Goal: Task Accomplishment & Management: Use online tool/utility

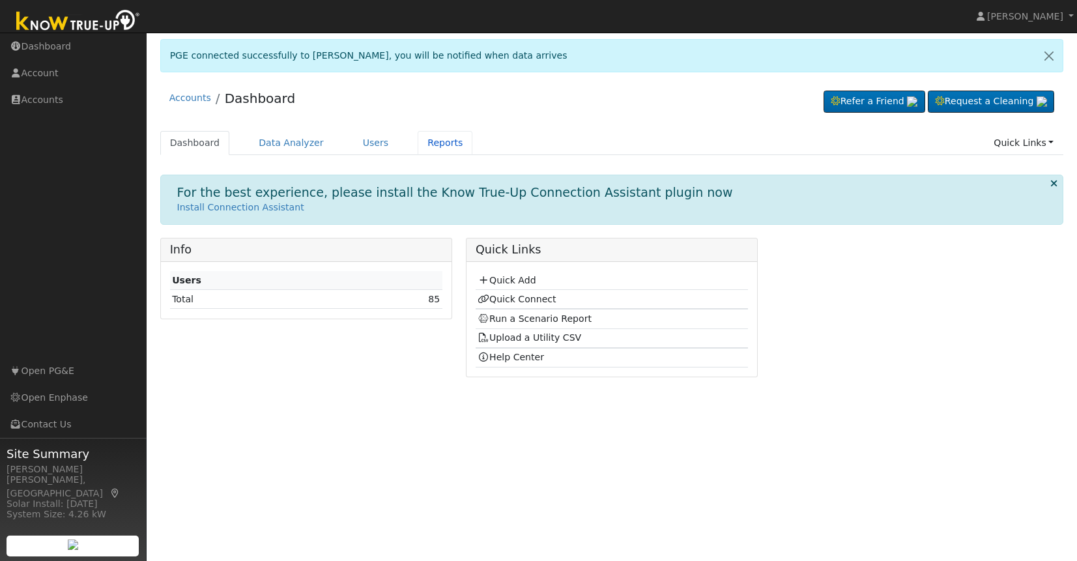
click at [435, 145] on link "Reports" at bounding box center [445, 143] width 55 height 24
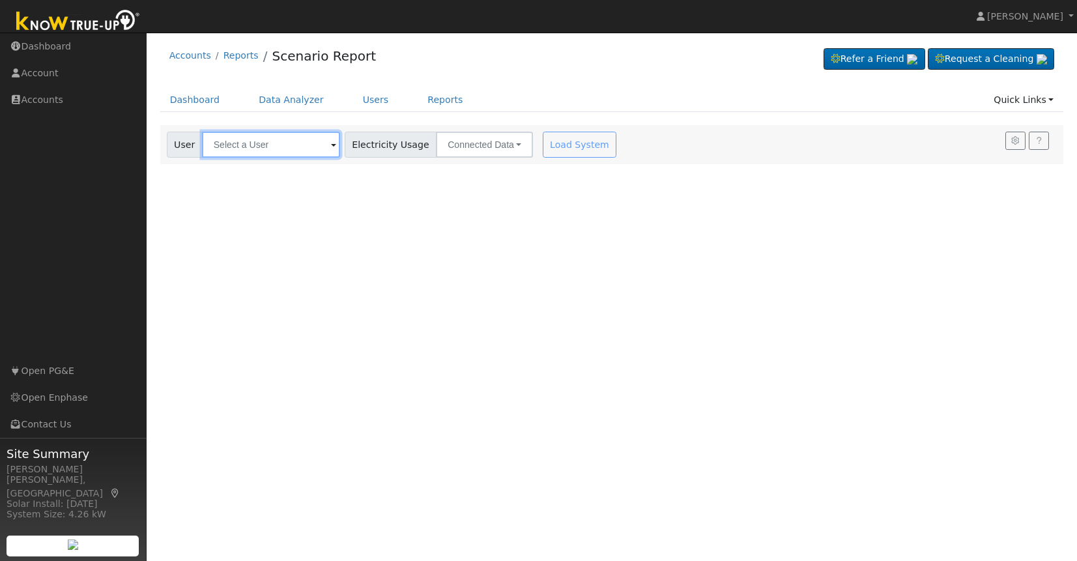
click at [266, 152] on input "text" at bounding box center [271, 145] width 138 height 26
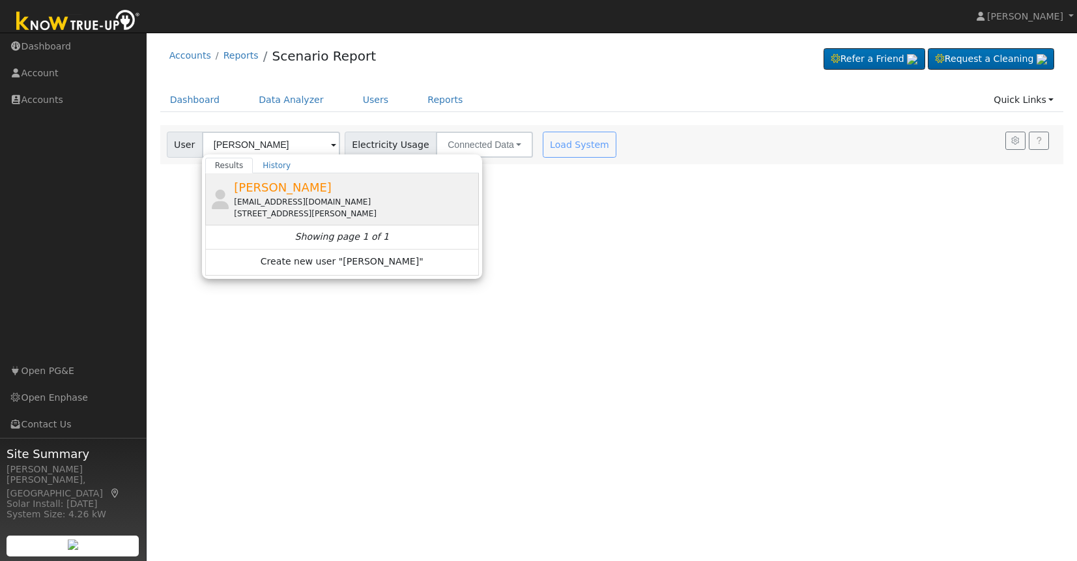
click at [274, 192] on span "Abelardo Patino" at bounding box center [283, 188] width 98 height 14
type input "Abelardo Patino"
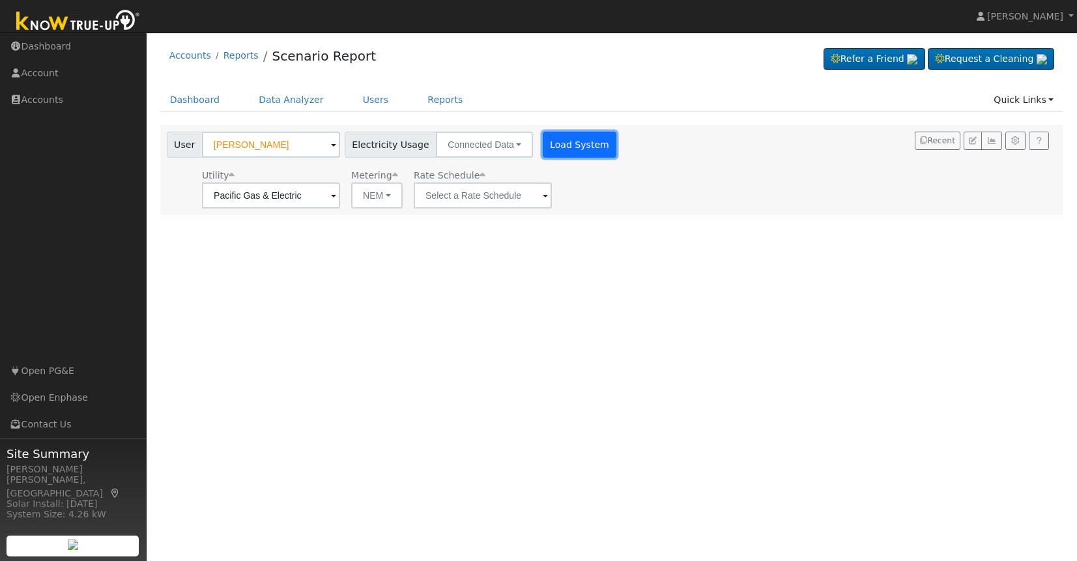
click at [566, 151] on button "Load System" at bounding box center [580, 145] width 74 height 26
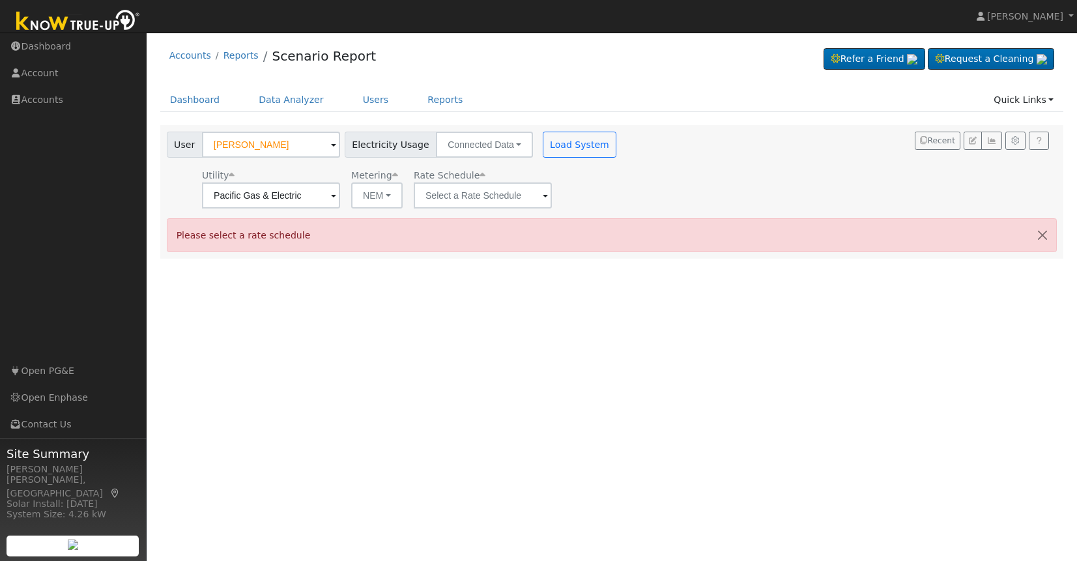
click at [543, 195] on span at bounding box center [545, 196] width 5 height 15
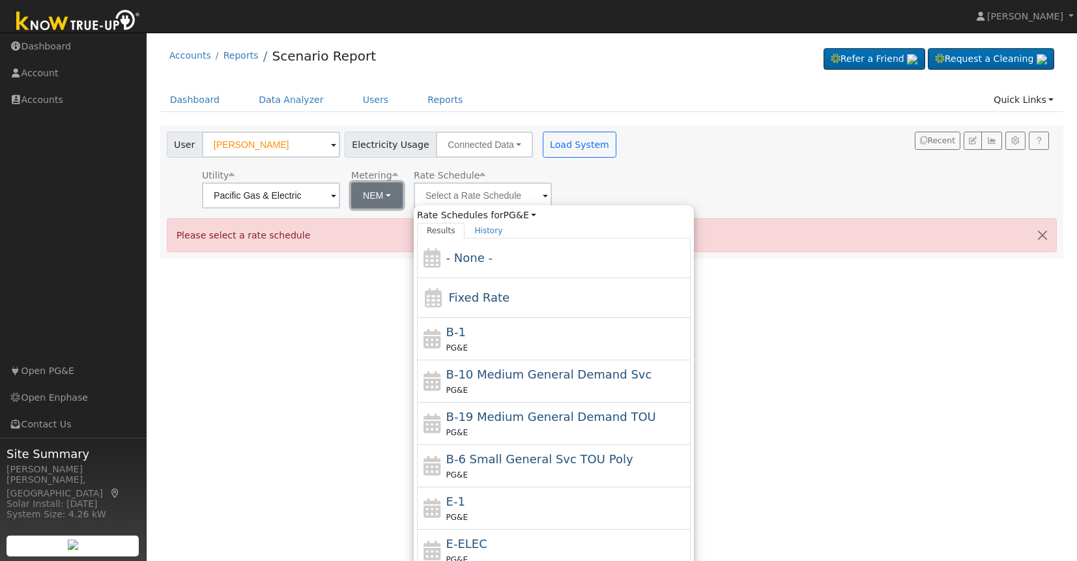
click at [371, 195] on button "NEM" at bounding box center [376, 195] width 51 height 26
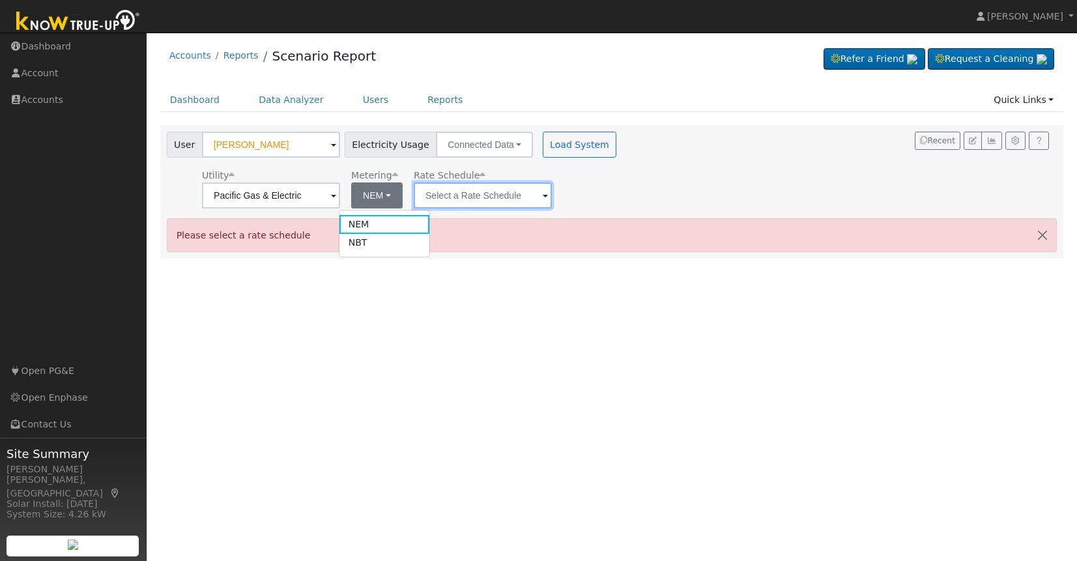
click at [494, 195] on input "text" at bounding box center [483, 195] width 138 height 26
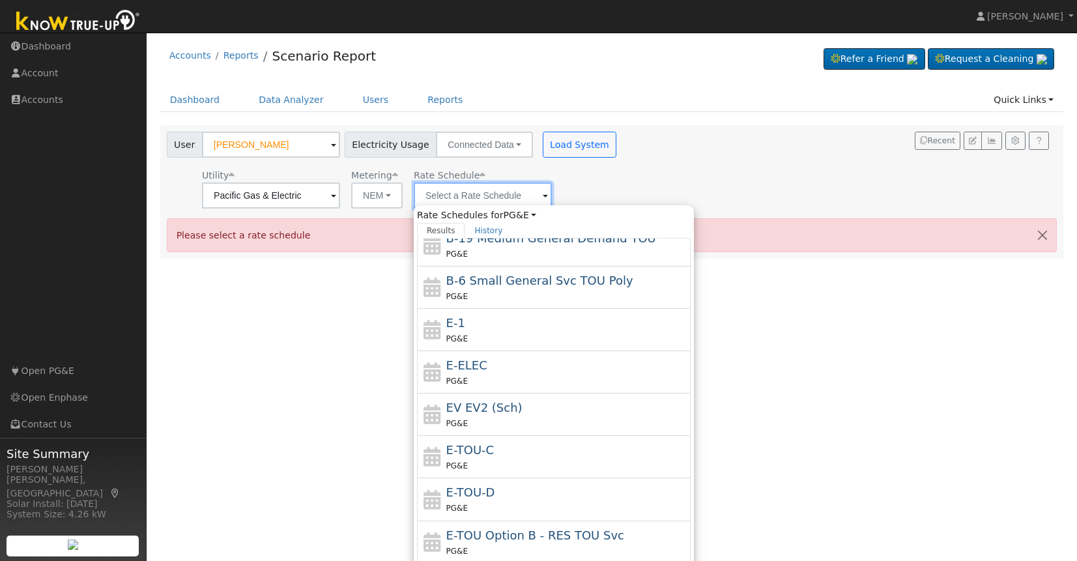
scroll to position [185, 0]
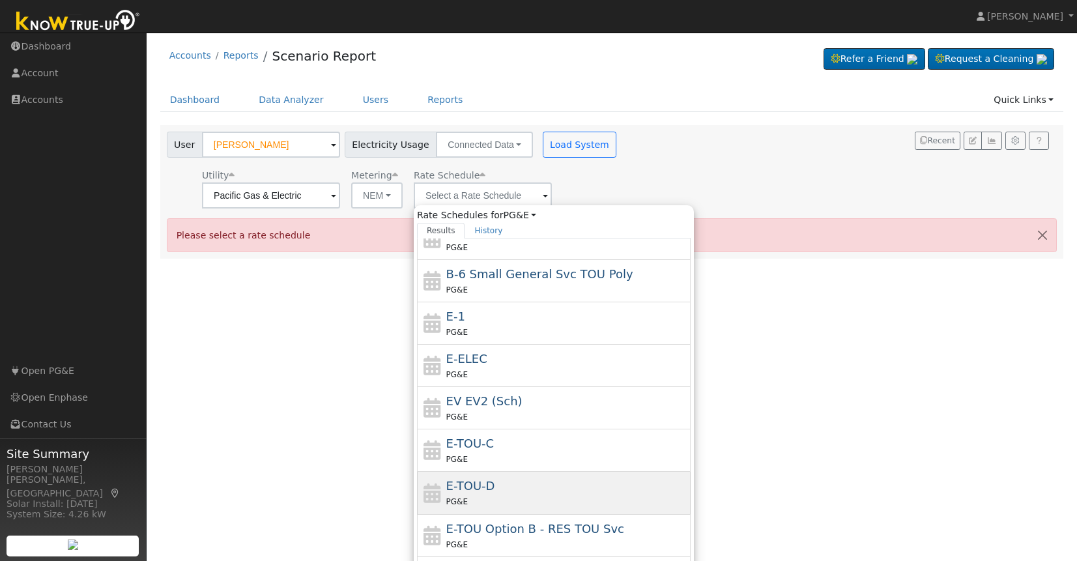
click at [514, 484] on div "E-TOU-D PG&E" at bounding box center [567, 492] width 242 height 31
type input "E-TOU-D"
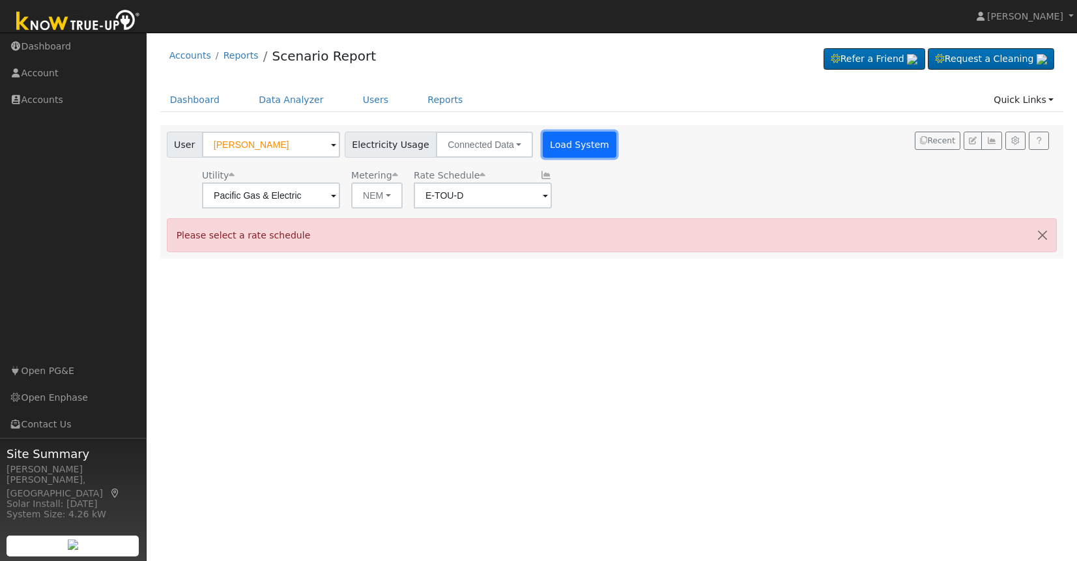
click at [563, 147] on button "Load System" at bounding box center [580, 145] width 74 height 26
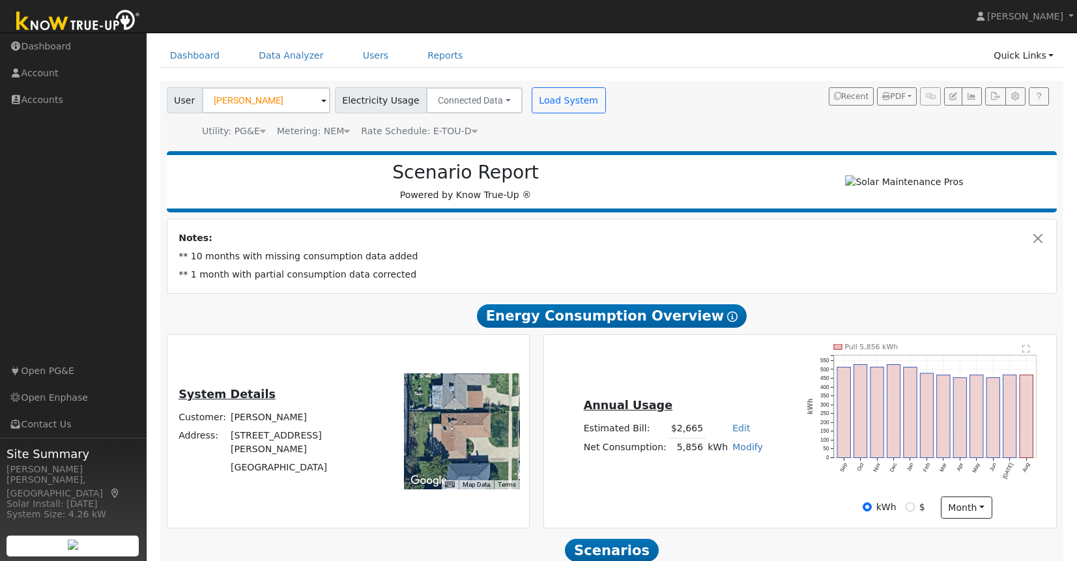
scroll to position [46, 0]
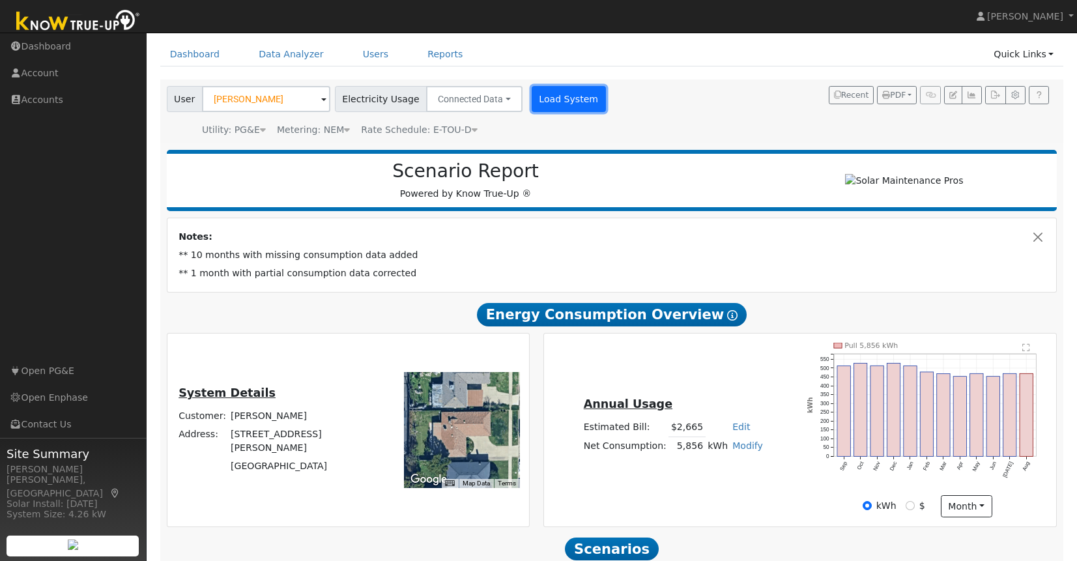
click at [557, 103] on button "Load System" at bounding box center [569, 99] width 74 height 26
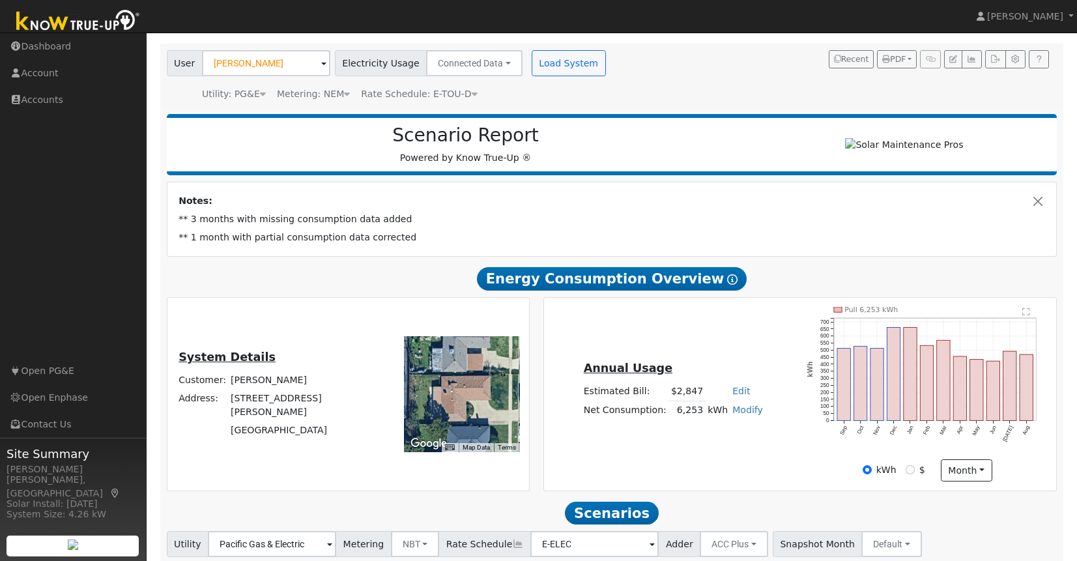
scroll to position [0, 0]
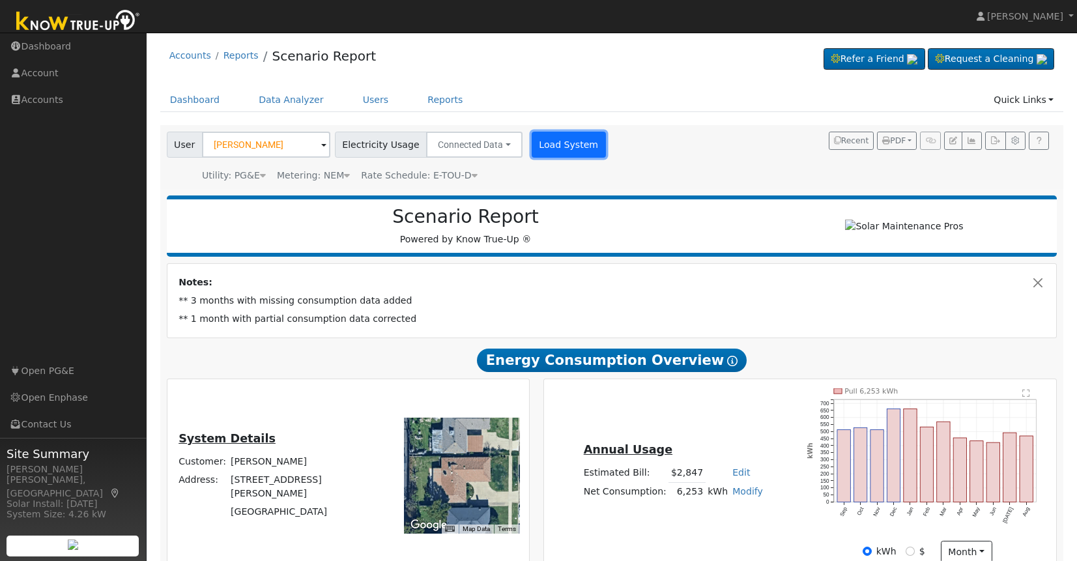
click at [532, 144] on button "Load System" at bounding box center [569, 145] width 74 height 26
